Goal: Information Seeking & Learning: Check status

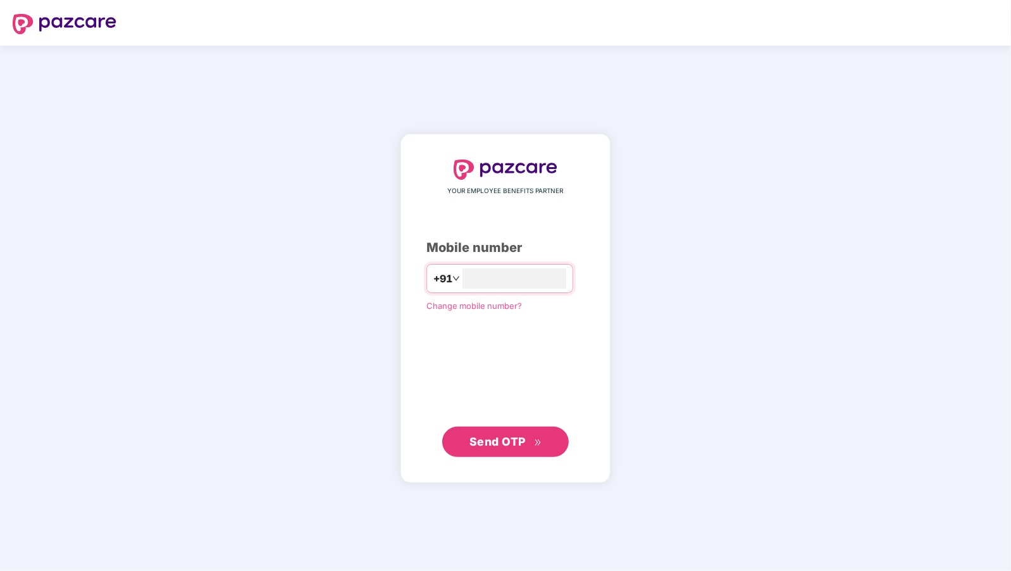
type input "**********"
click at [523, 449] on span "Send OTP" at bounding box center [505, 442] width 73 height 18
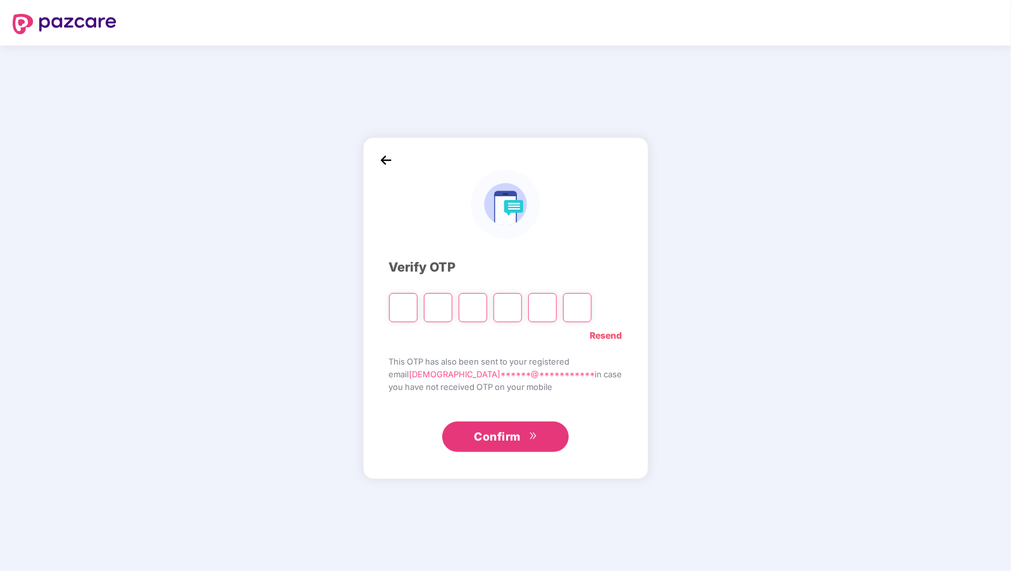
type input "*"
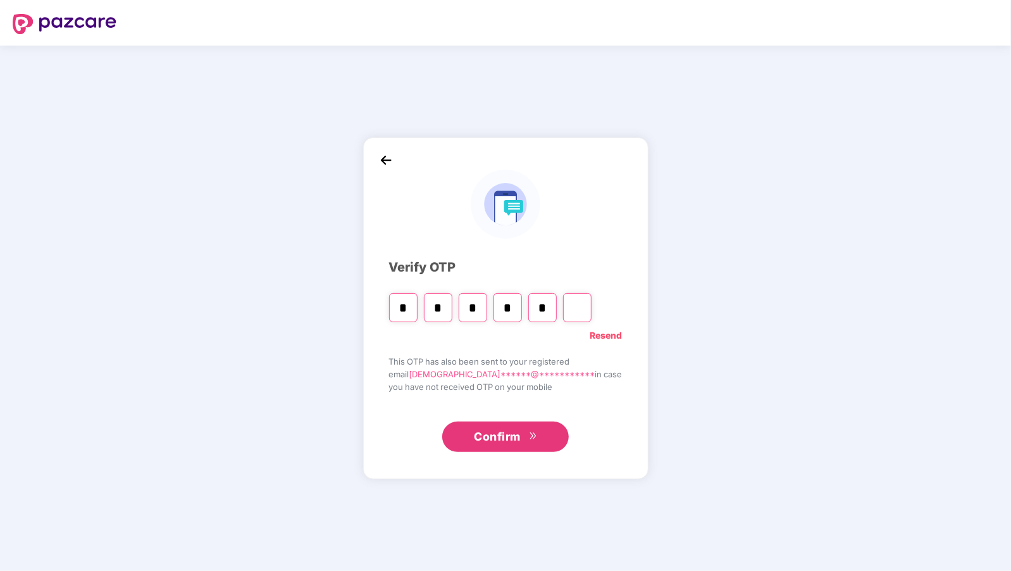
type input "*"
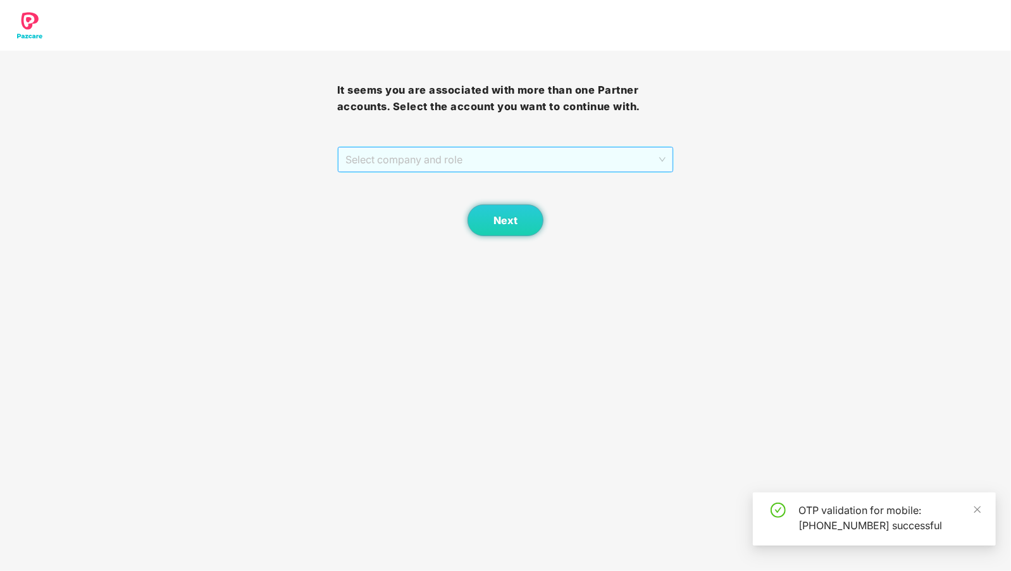
click at [407, 161] on span "Select company and role" at bounding box center [505, 159] width 321 height 24
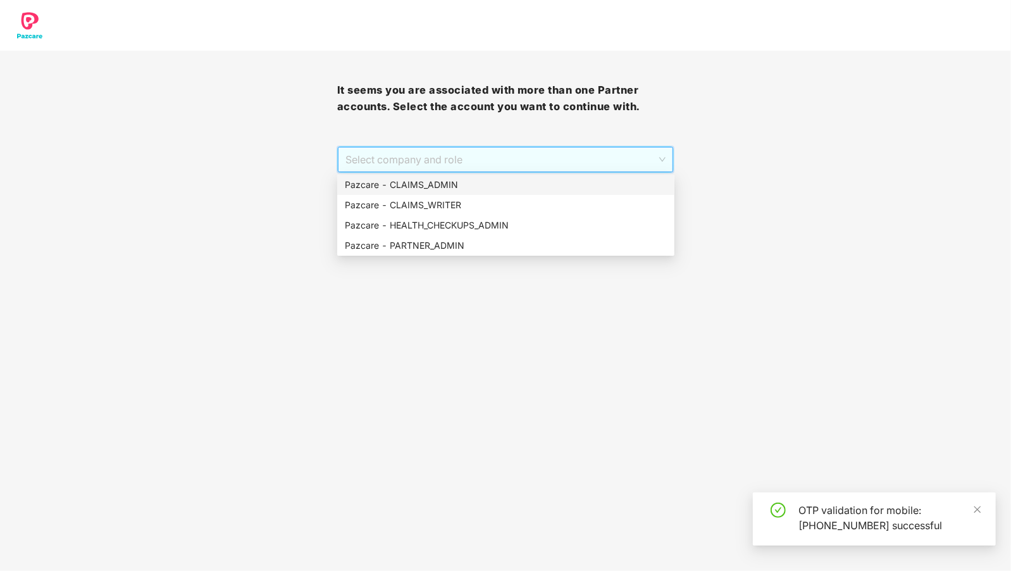
click at [429, 179] on div "Pazcare - CLAIMS_ADMIN" at bounding box center [506, 185] width 322 height 14
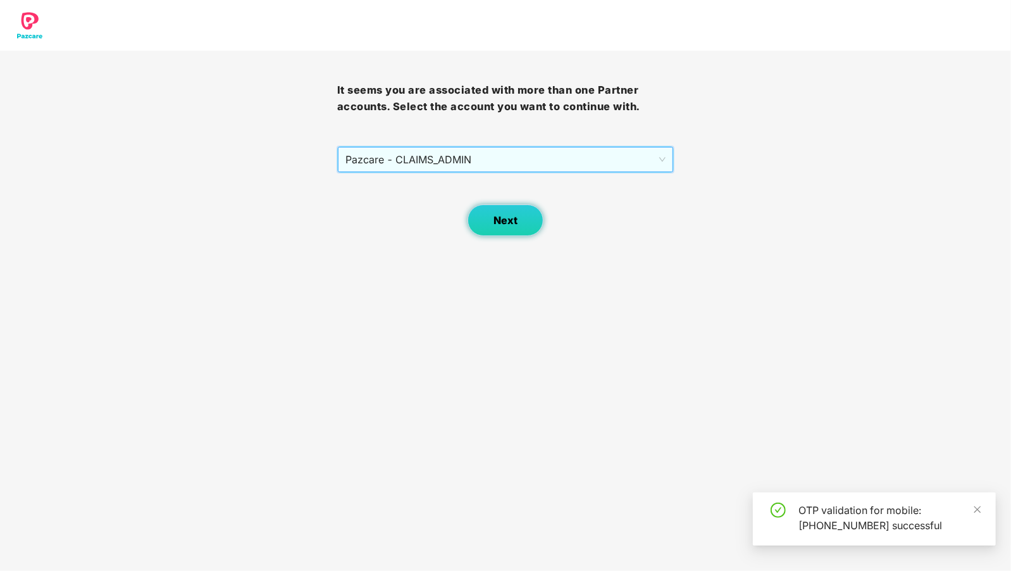
click at [495, 220] on span "Next" at bounding box center [505, 220] width 24 height 12
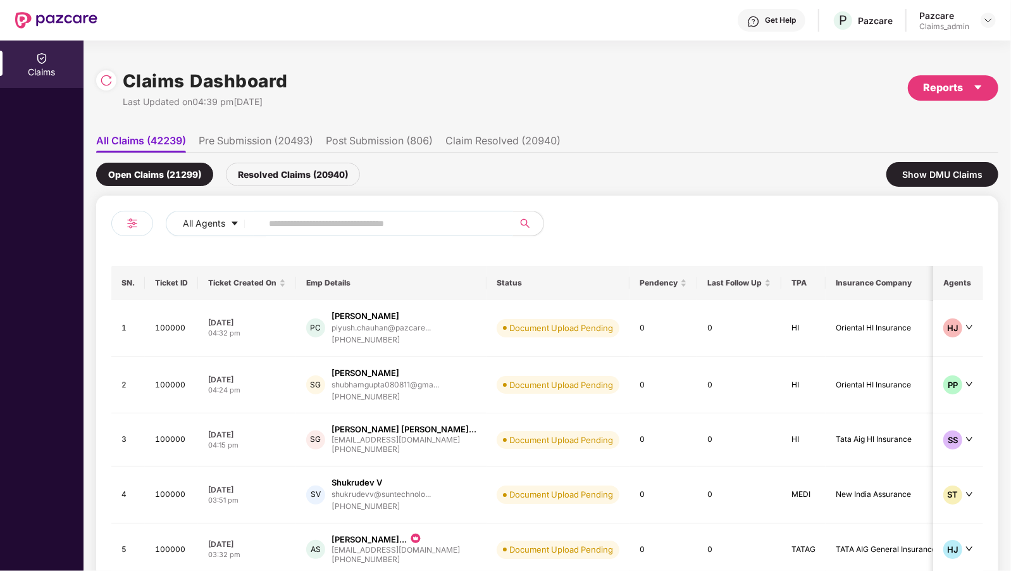
click at [333, 221] on input "text" at bounding box center [382, 223] width 227 height 19
type input "******"
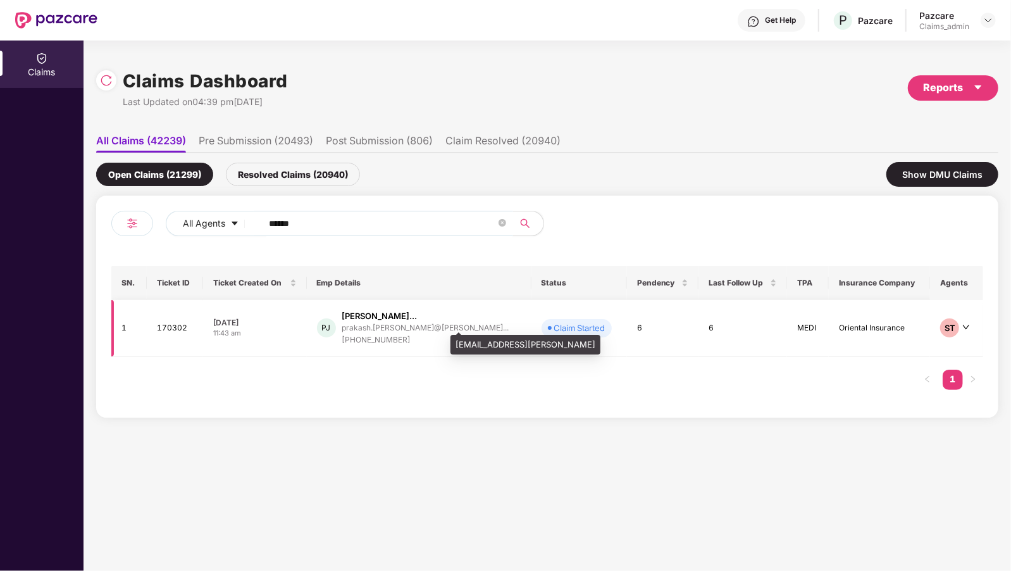
click at [363, 323] on div "prakash.jadhavar@relan..." at bounding box center [425, 327] width 167 height 8
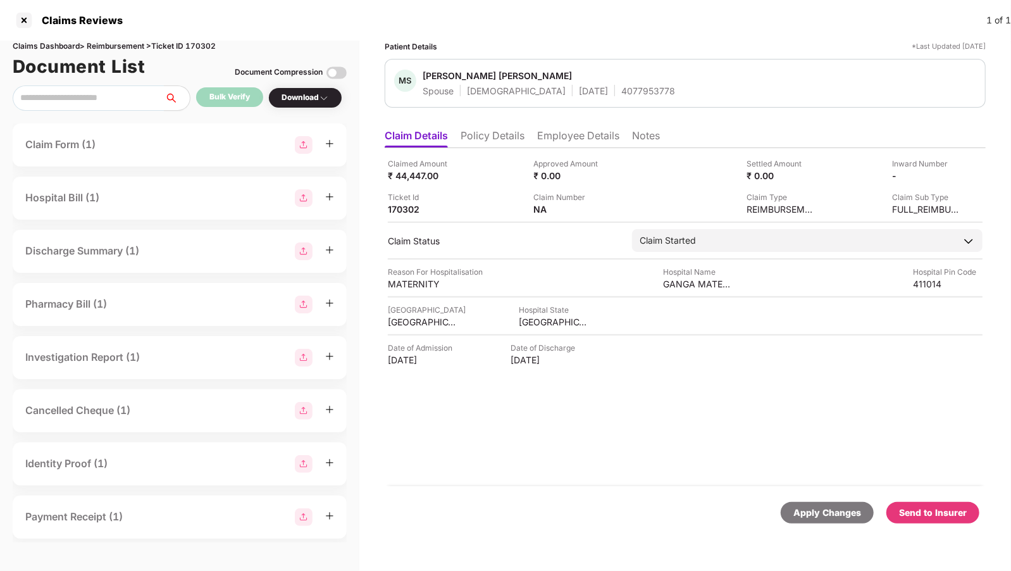
click at [476, 129] on li "Policy Details" at bounding box center [493, 138] width 64 height 18
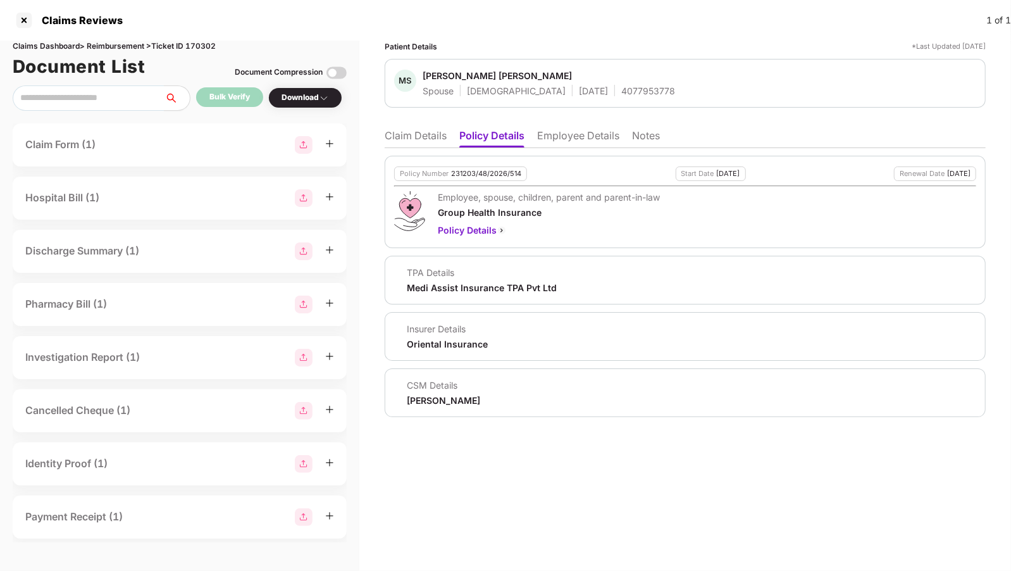
click at [547, 136] on li "Employee Details" at bounding box center [578, 138] width 82 height 18
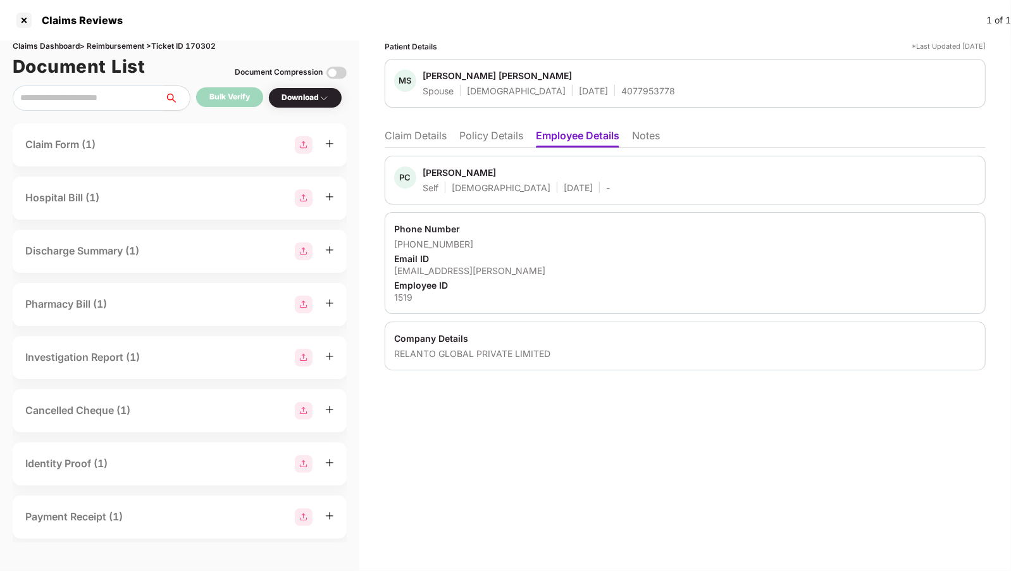
click at [478, 133] on li "Policy Details" at bounding box center [491, 138] width 64 height 18
